Goal: Find specific page/section: Find specific page/section

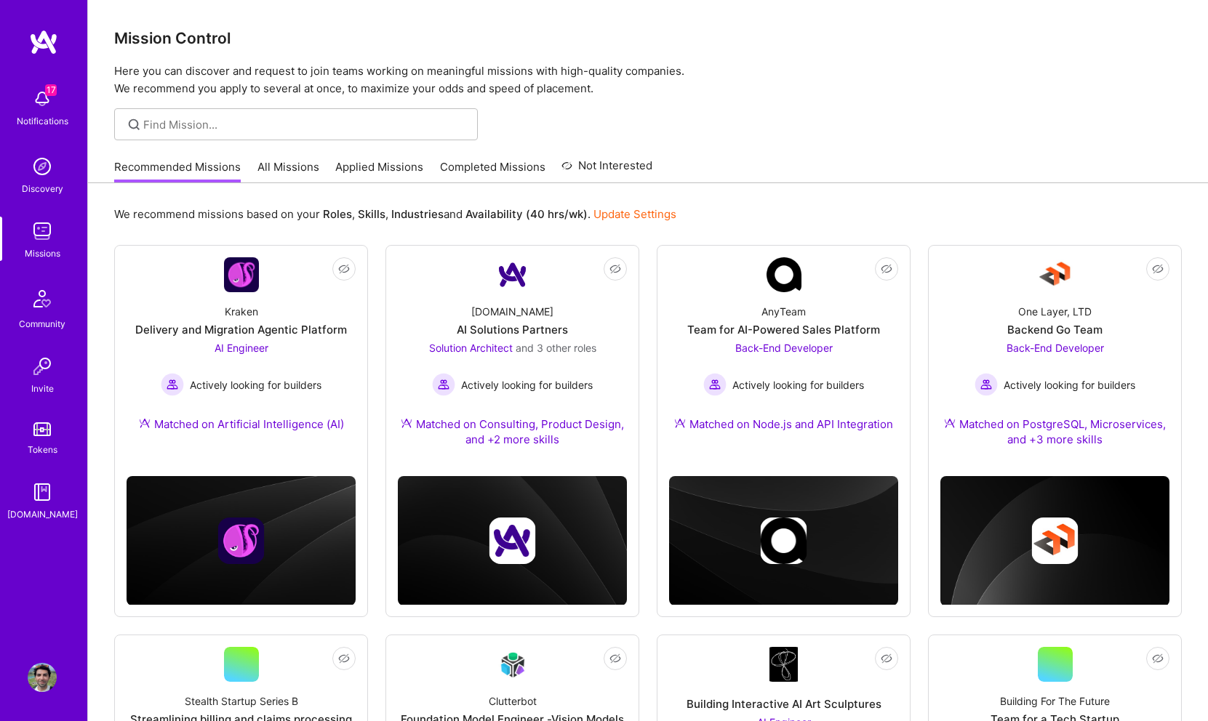
click at [272, 180] on link "All Missions" at bounding box center [288, 171] width 62 height 24
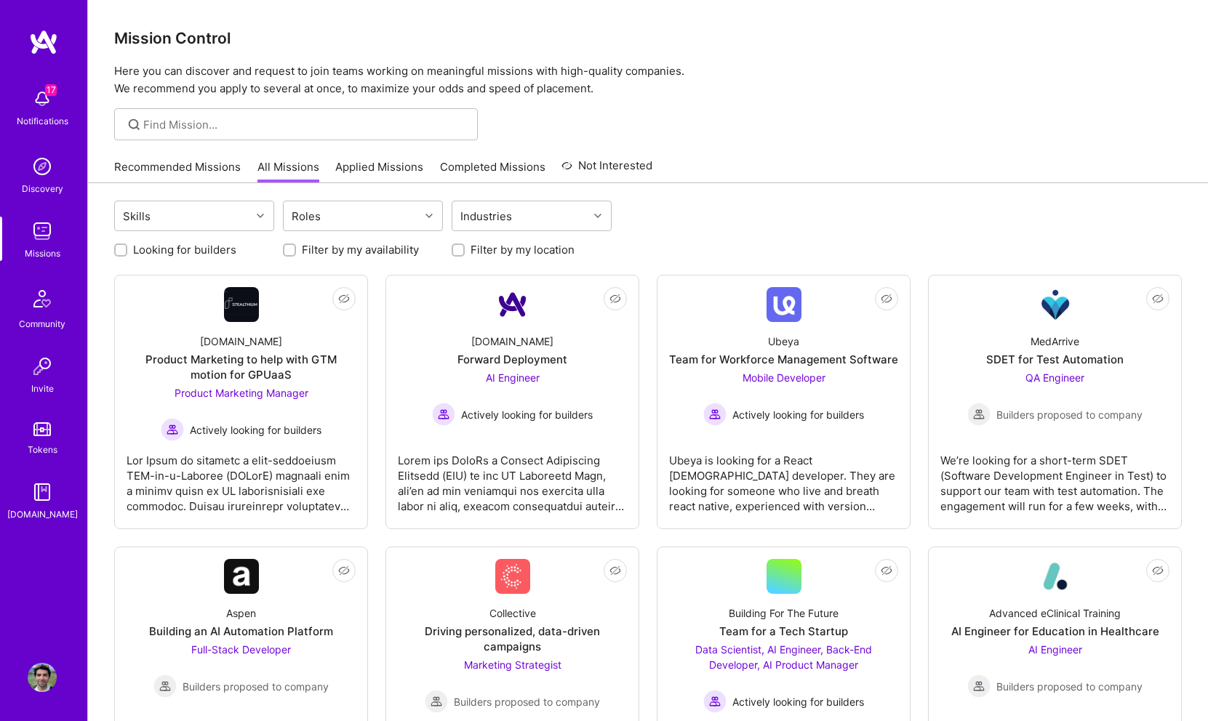
click at [217, 252] on label "Looking for builders" at bounding box center [184, 249] width 103 height 15
click at [127, 252] on input "Looking for builders" at bounding box center [122, 251] width 10 height 10
checkbox input "true"
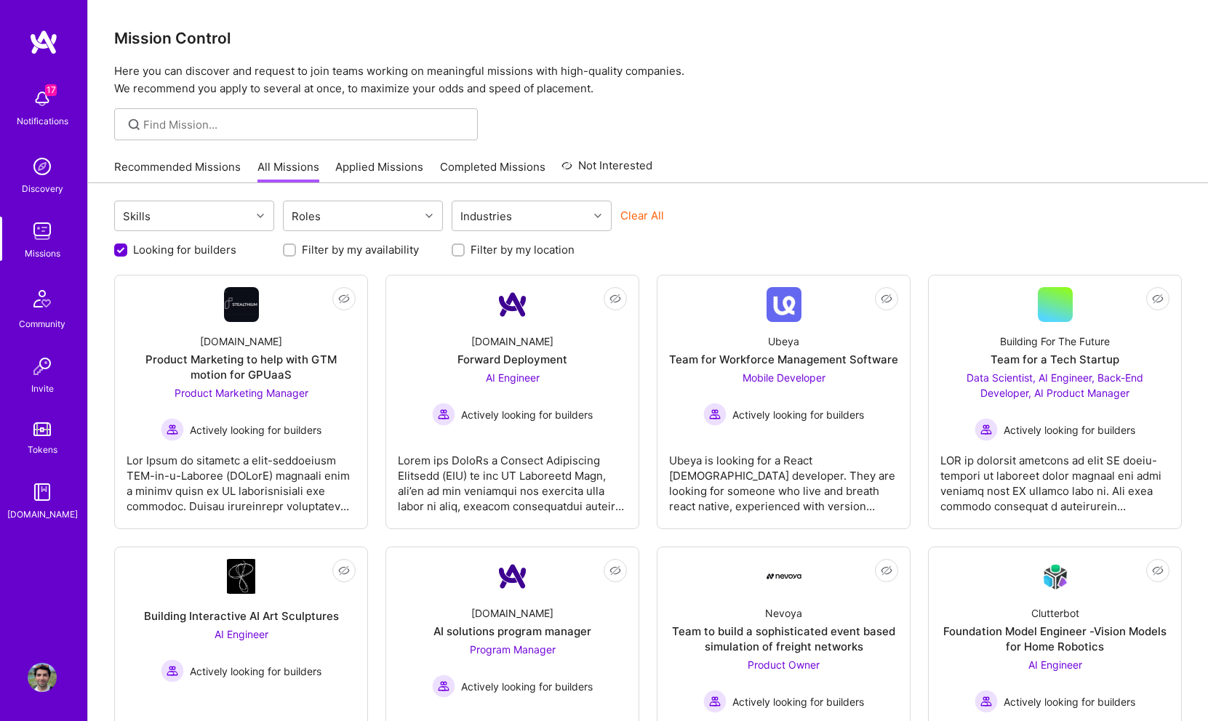
click at [491, 247] on label "Filter by my location" at bounding box center [522, 249] width 104 height 15
click at [465, 247] on input "Filter by my location" at bounding box center [459, 251] width 10 height 10
checkbox input "true"
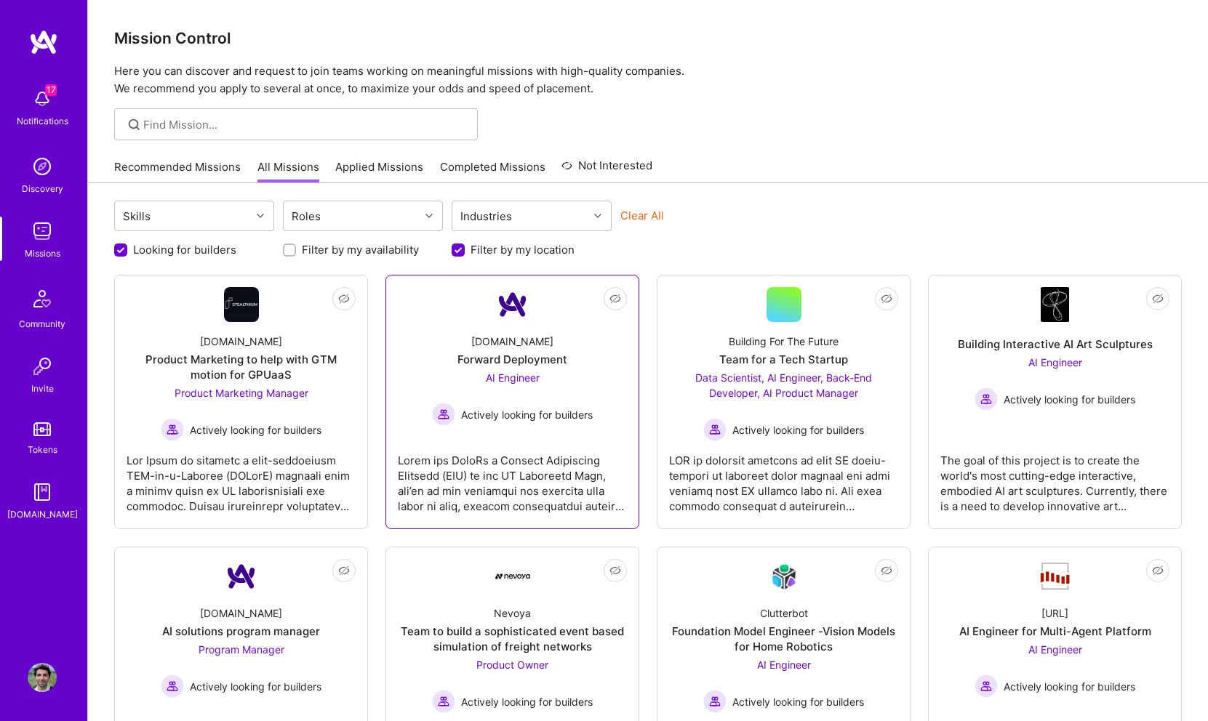
click at [527, 465] on div at bounding box center [512, 477] width 229 height 73
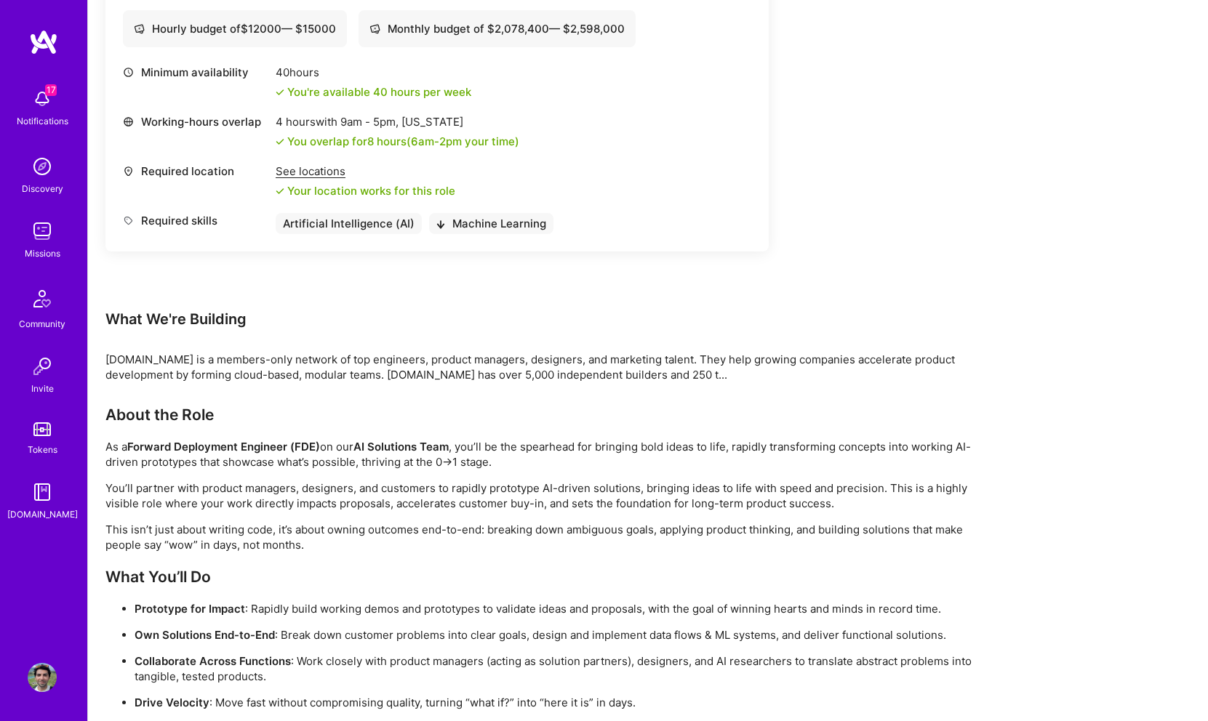
scroll to position [585, 0]
